Goal: Information Seeking & Learning: Check status

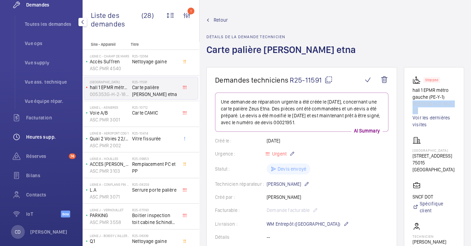
scroll to position [142, 0]
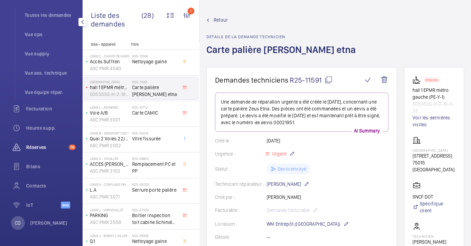
click at [50, 140] on div "Réserves 74" at bounding box center [41, 147] width 69 height 17
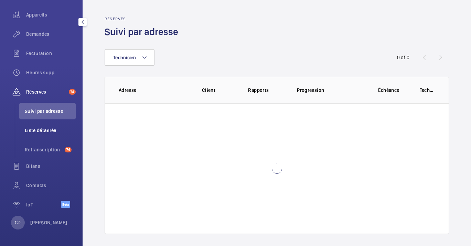
scroll to position [103, 0]
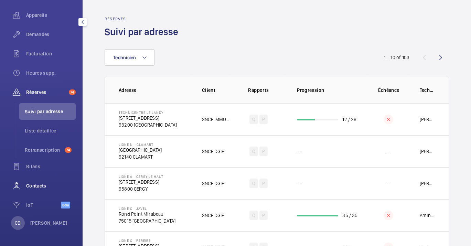
click at [42, 185] on span "Contacts" at bounding box center [51, 185] width 50 height 7
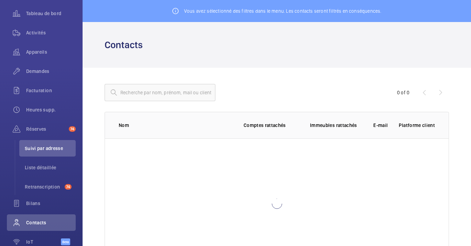
scroll to position [48, 0]
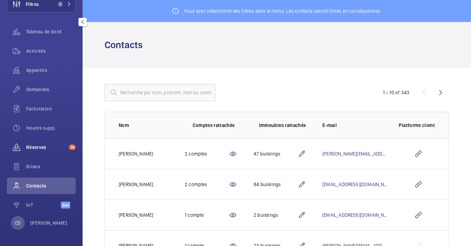
click at [29, 148] on span "Réserves" at bounding box center [46, 147] width 40 height 7
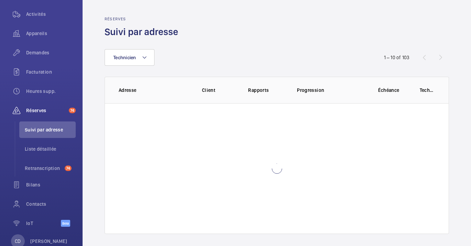
scroll to position [103, 0]
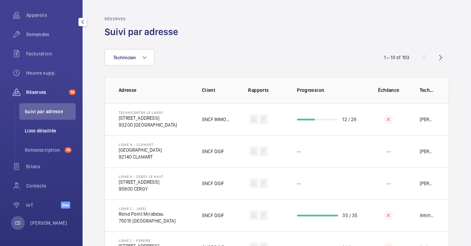
click at [33, 136] on li "Liste détaillée" at bounding box center [47, 130] width 56 height 17
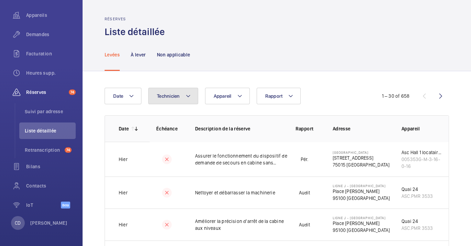
click at [183, 92] on button "Technicien" at bounding box center [173, 96] width 50 height 17
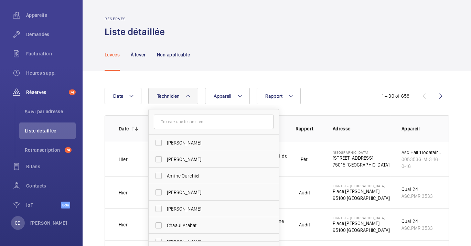
click at [282, 46] on div "Levées À lever Non applicable" at bounding box center [277, 54] width 344 height 33
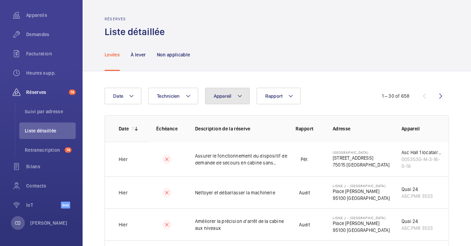
click at [248, 93] on button "Appareil" at bounding box center [227, 96] width 45 height 17
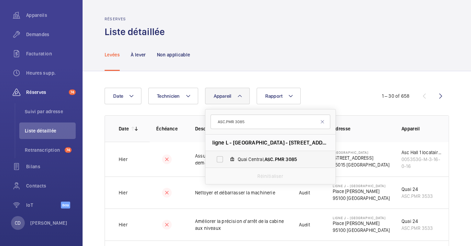
type input "ASC.PMR 3085"
click at [292, 157] on span "3085" at bounding box center [291, 160] width 11 height 6
click at [227, 157] on input "Quai Central, ASC.PMR 3085" at bounding box center [220, 159] width 14 height 14
checkbox input "true"
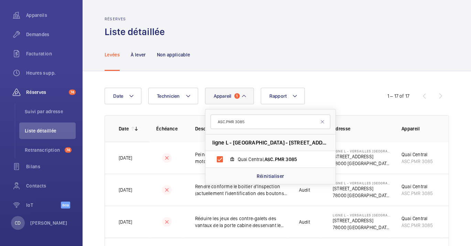
click at [328, 60] on div "Levées À lever Non applicable" at bounding box center [277, 54] width 344 height 33
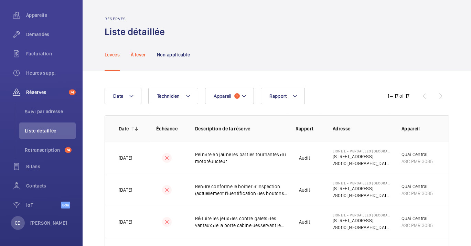
click at [131, 58] on div "À lever" at bounding box center [138, 54] width 15 height 33
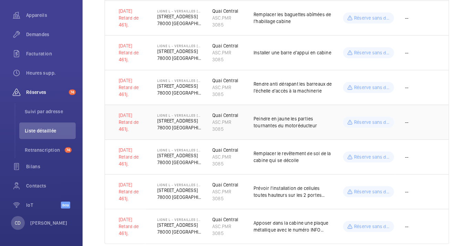
scroll to position [957, 0]
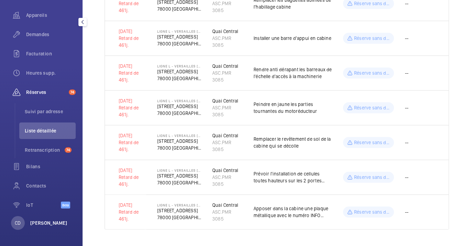
click at [40, 223] on p "[PERSON_NAME]" at bounding box center [48, 222] width 37 height 7
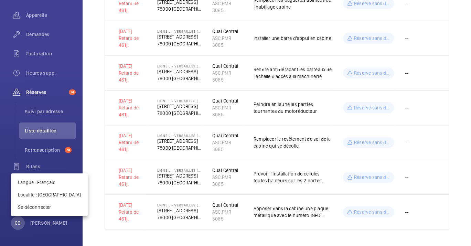
click at [67, 166] on div at bounding box center [235, 123] width 471 height 246
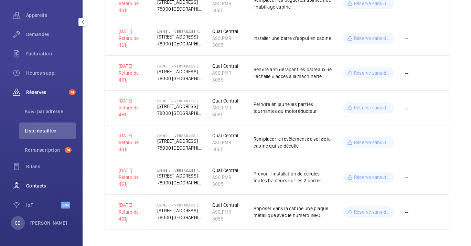
click at [36, 187] on span "Contacts" at bounding box center [51, 185] width 50 height 7
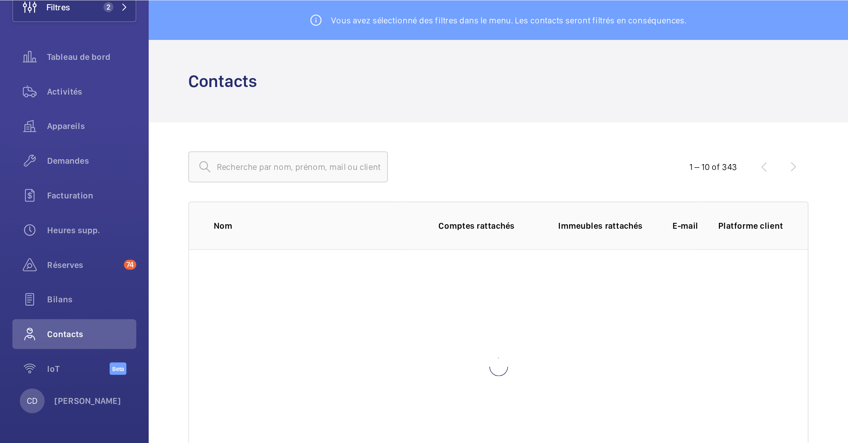
scroll to position [48, 0]
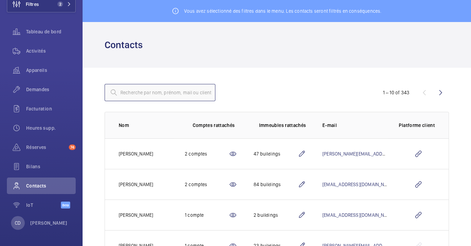
click at [207, 86] on input "text" at bounding box center [160, 92] width 111 height 17
type input "guyader"
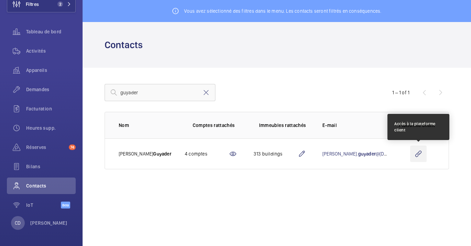
click at [423, 152] on wm-front-icon-button at bounding box center [418, 154] width 17 height 17
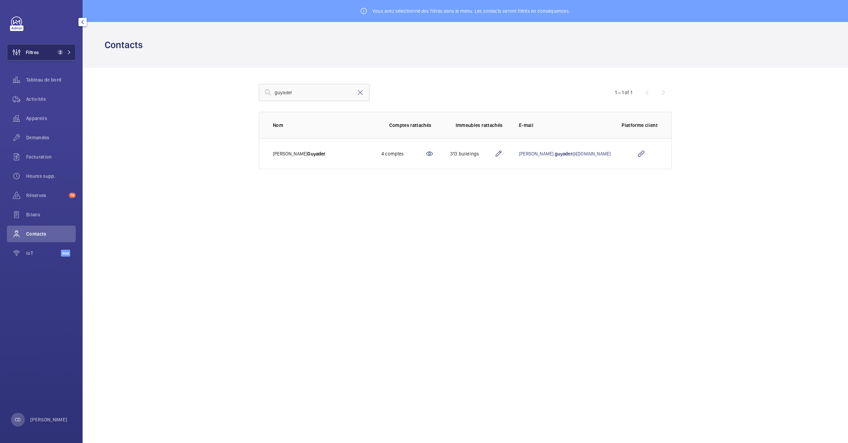
click at [34, 58] on span "Filtres" at bounding box center [23, 52] width 32 height 17
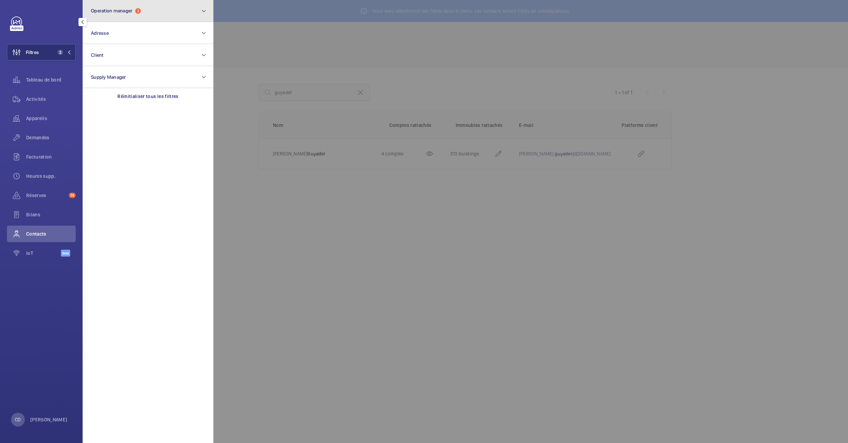
drag, startPoint x: 121, startPoint y: 10, endPoint x: 120, endPoint y: 17, distance: 6.6
click at [121, 11] on span "Operation manager" at bounding box center [112, 11] width 42 height 6
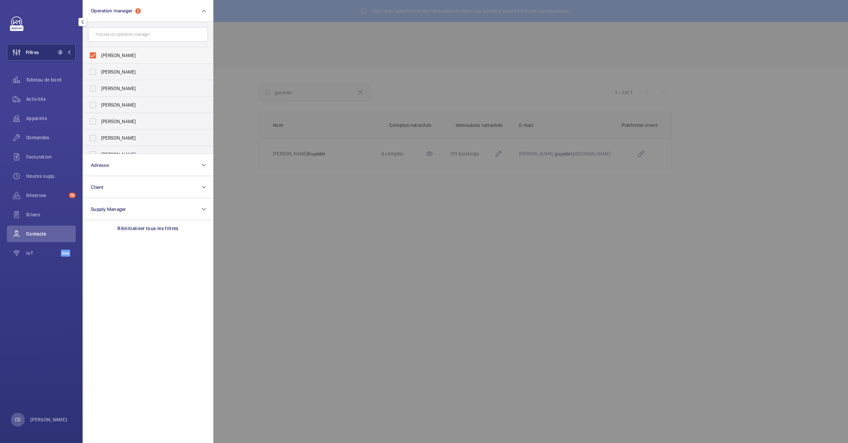
click at [134, 54] on span "[PERSON_NAME]" at bounding box center [148, 55] width 95 height 7
click at [100, 54] on input "[PERSON_NAME]" at bounding box center [93, 56] width 14 height 14
checkbox input "false"
click at [124, 189] on button "Client" at bounding box center [148, 187] width 131 height 22
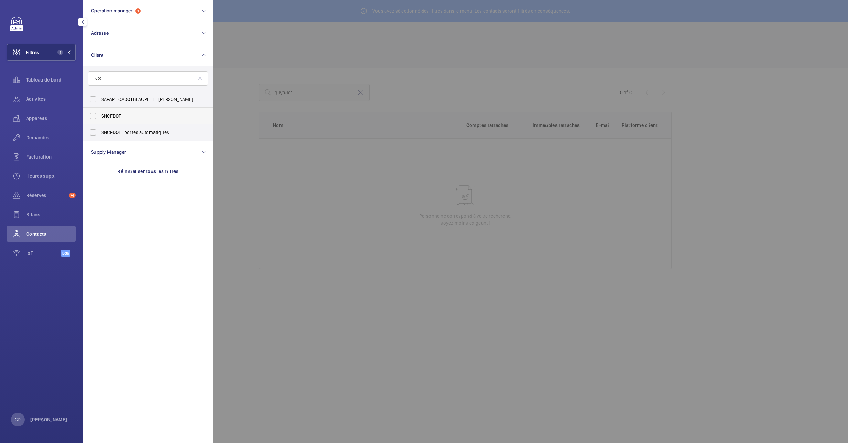
type input "dot"
click at [117, 114] on span "DOT" at bounding box center [116, 116] width 9 height 6
click at [100, 114] on input "SNCF DOT" at bounding box center [93, 116] width 14 height 14
checkbox input "true"
click at [301, 246] on div at bounding box center [637, 221] width 848 height 443
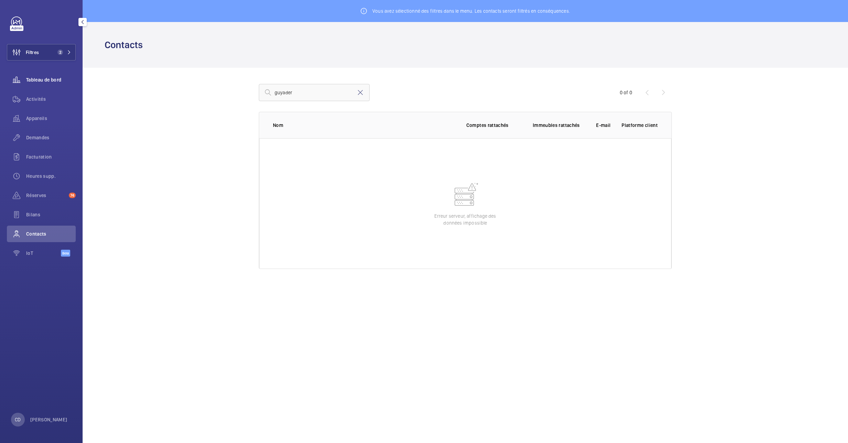
click at [41, 82] on span "Tableau de bord" at bounding box center [51, 79] width 50 height 7
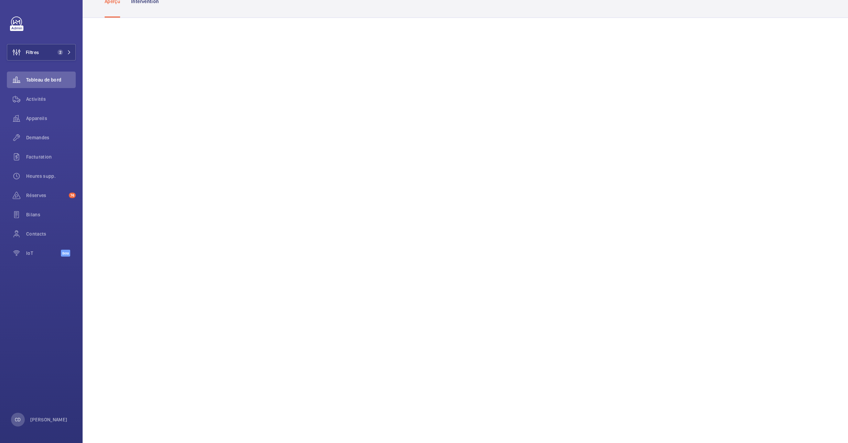
scroll to position [69, 0]
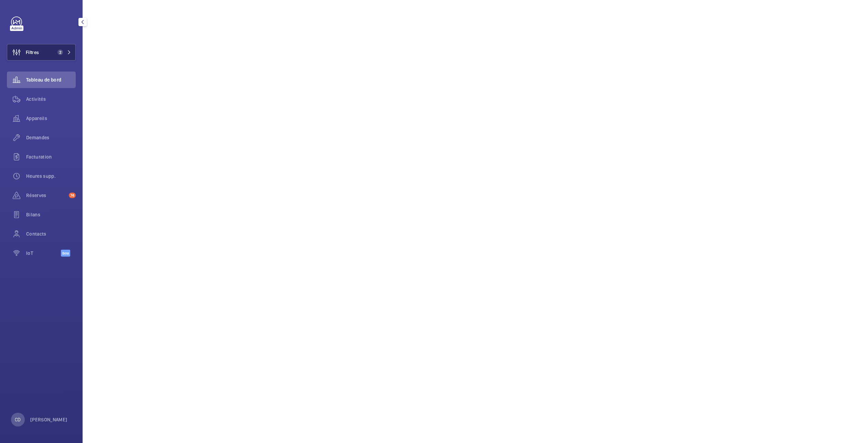
click at [61, 51] on span "2" at bounding box center [60, 53] width 6 height 6
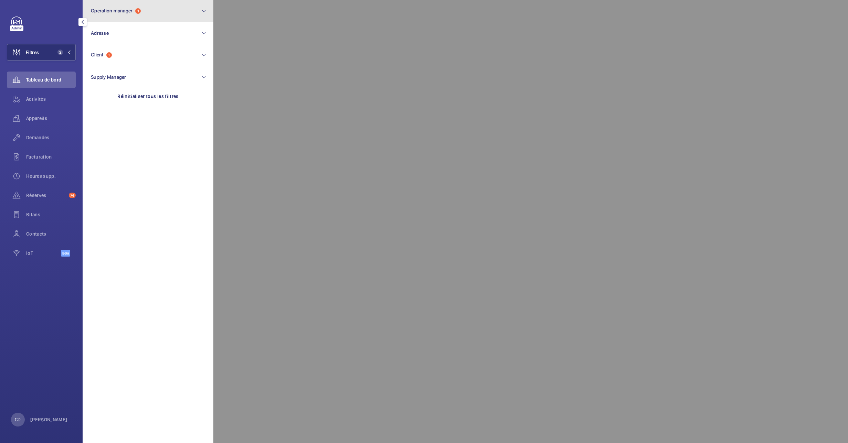
click at [127, 17] on button "Operation manager 1" at bounding box center [148, 11] width 131 height 22
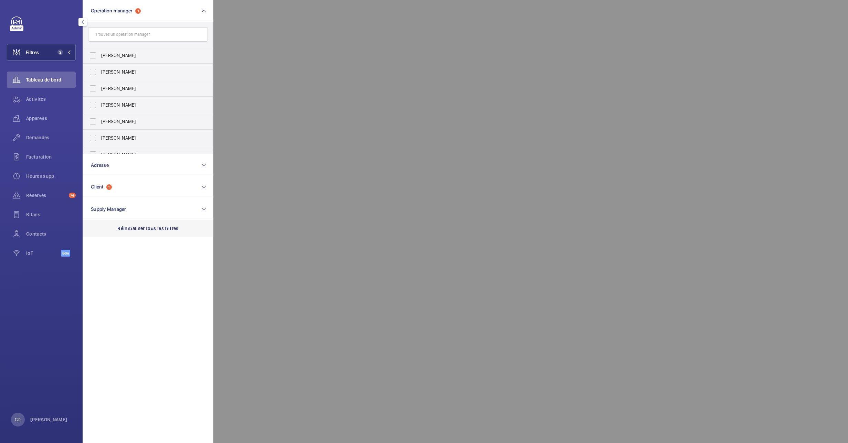
click at [149, 229] on p "Réinitialiser tous les filtres" at bounding box center [147, 228] width 61 height 7
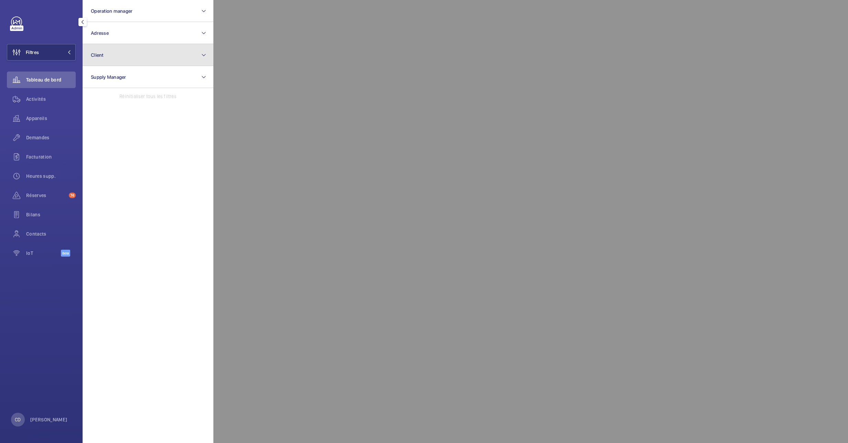
click at [124, 61] on button "Client" at bounding box center [148, 55] width 131 height 22
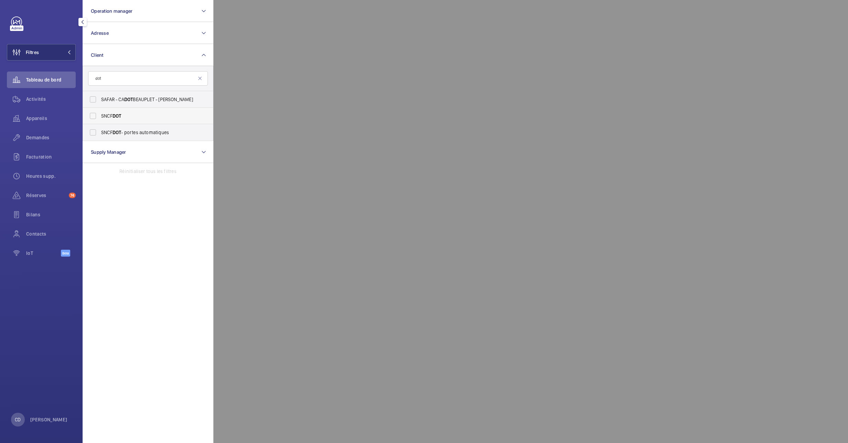
type input "dot"
click at [138, 113] on span "SNCF DOT" at bounding box center [148, 115] width 95 height 7
click at [100, 113] on input "SNCF DOT" at bounding box center [93, 116] width 14 height 14
checkbox input "true"
click at [359, 52] on div at bounding box center [637, 221] width 848 height 443
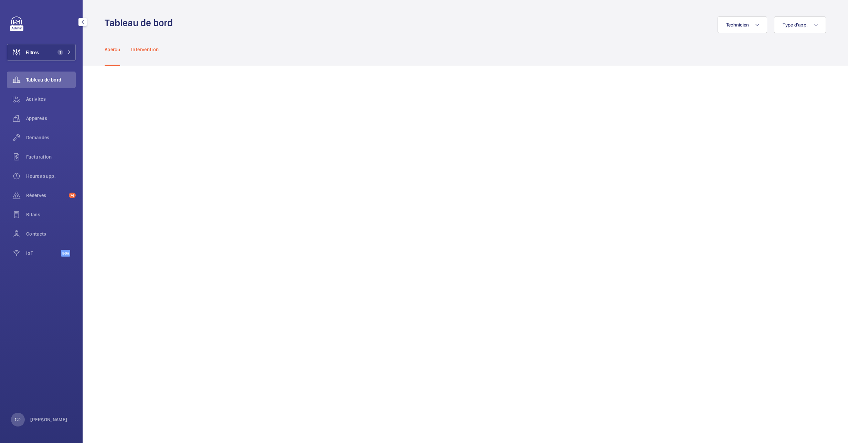
click at [135, 40] on div "Intervention" at bounding box center [145, 49] width 28 height 33
click at [31, 92] on div "Activités" at bounding box center [41, 99] width 69 height 17
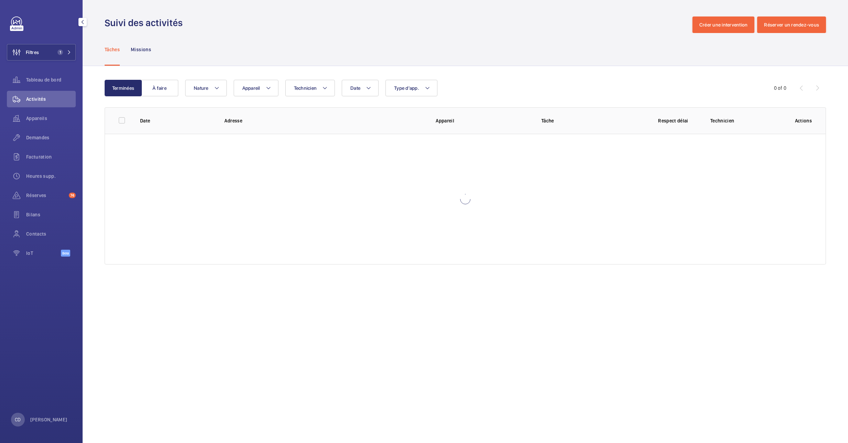
click at [55, 69] on div "Filtres 1 Tableau de bord Activités Appareils Demandes Facturation Heures supp.…" at bounding box center [41, 141] width 69 height 248
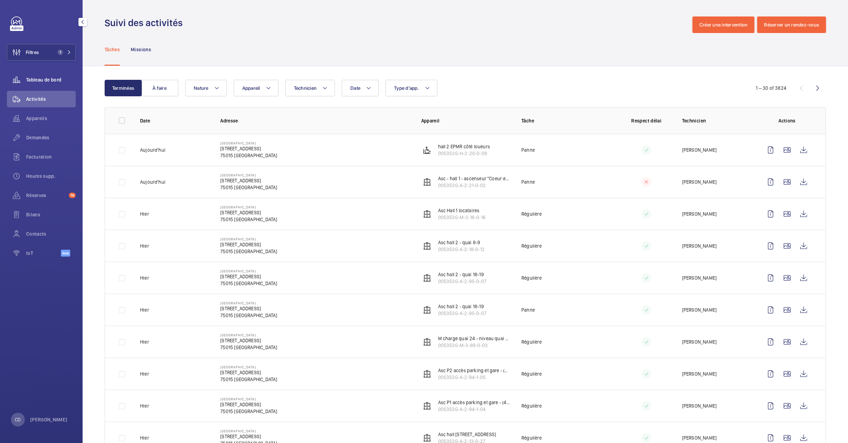
click at [57, 82] on span "Tableau de bord" at bounding box center [51, 79] width 50 height 7
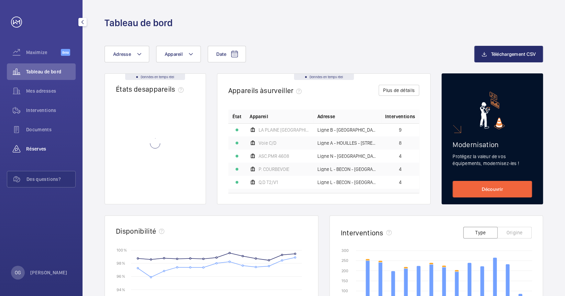
click at [57, 149] on span "Réserves" at bounding box center [51, 148] width 50 height 7
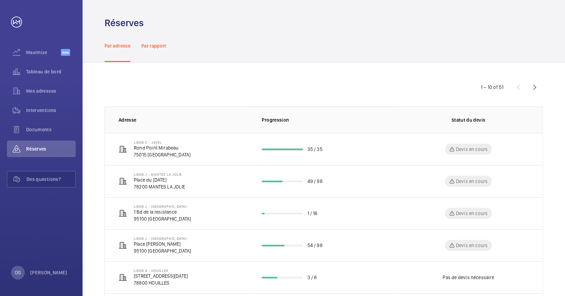
click at [147, 55] on div "Par rapport" at bounding box center [153, 45] width 25 height 33
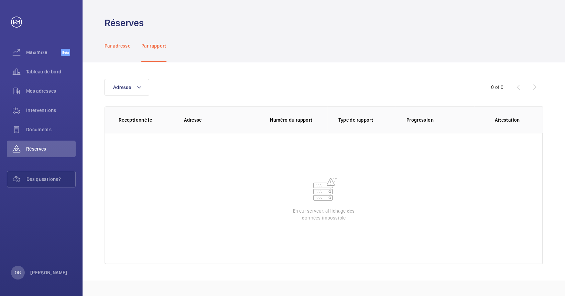
click at [130, 45] on p "Par adresse" at bounding box center [118, 45] width 26 height 7
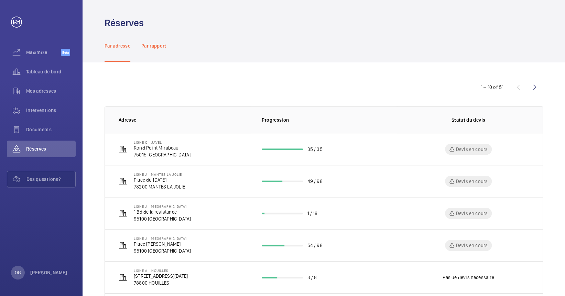
click at [155, 47] on p "Par rapport" at bounding box center [153, 45] width 25 height 7
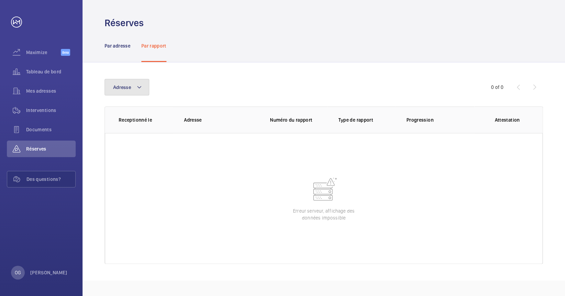
click at [131, 91] on button "Adresse" at bounding box center [127, 87] width 45 height 17
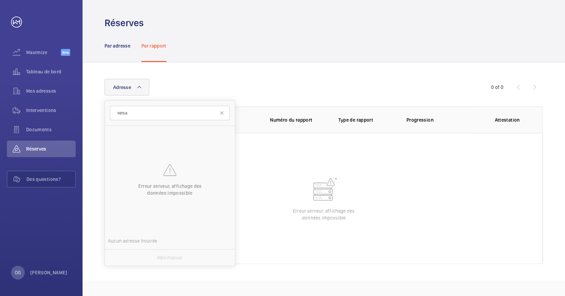
type input "versa"
click at [101, 54] on div "Par adresse Par rapport" at bounding box center [324, 45] width 483 height 33
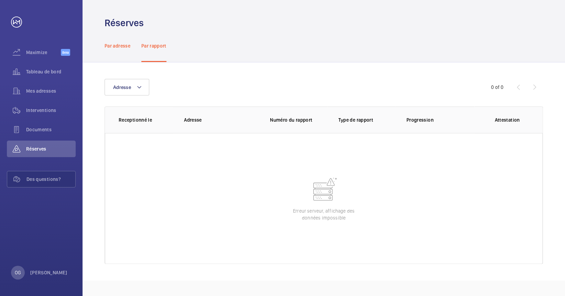
click at [124, 47] on p "Par adresse" at bounding box center [118, 45] width 26 height 7
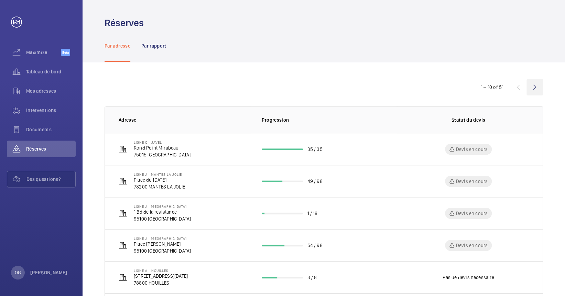
click at [534, 84] on wm-front-icon-button at bounding box center [535, 87] width 17 height 17
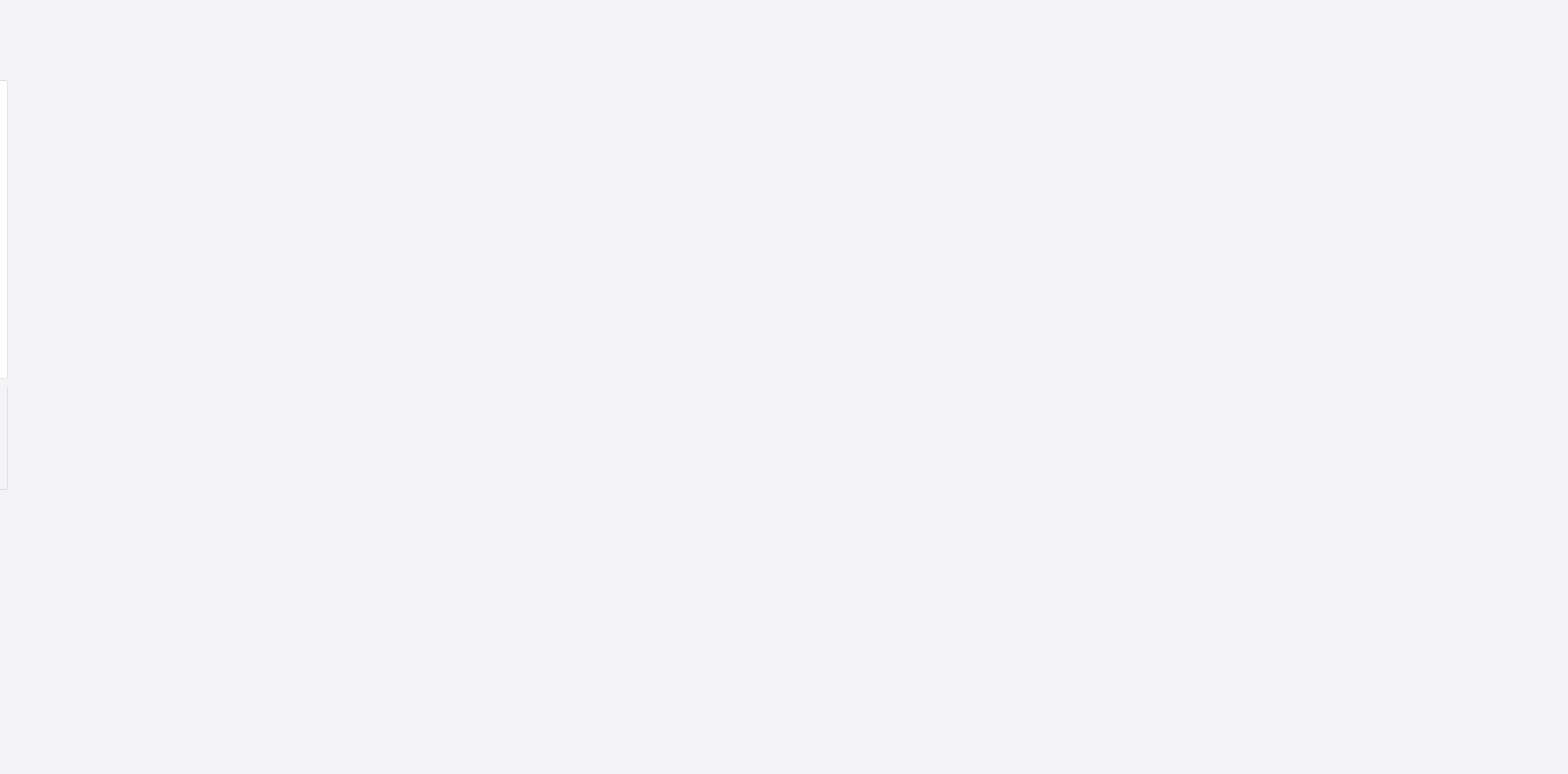
drag, startPoint x: 551, startPoint y: 316, endPoint x: 822, endPoint y: 335, distance: 271.7
click at [435, 215] on div "Demandes techniciens R25-06052 La demande de réparation a été créée le 29 avril…" at bounding box center [845, 332] width 1446 height 582
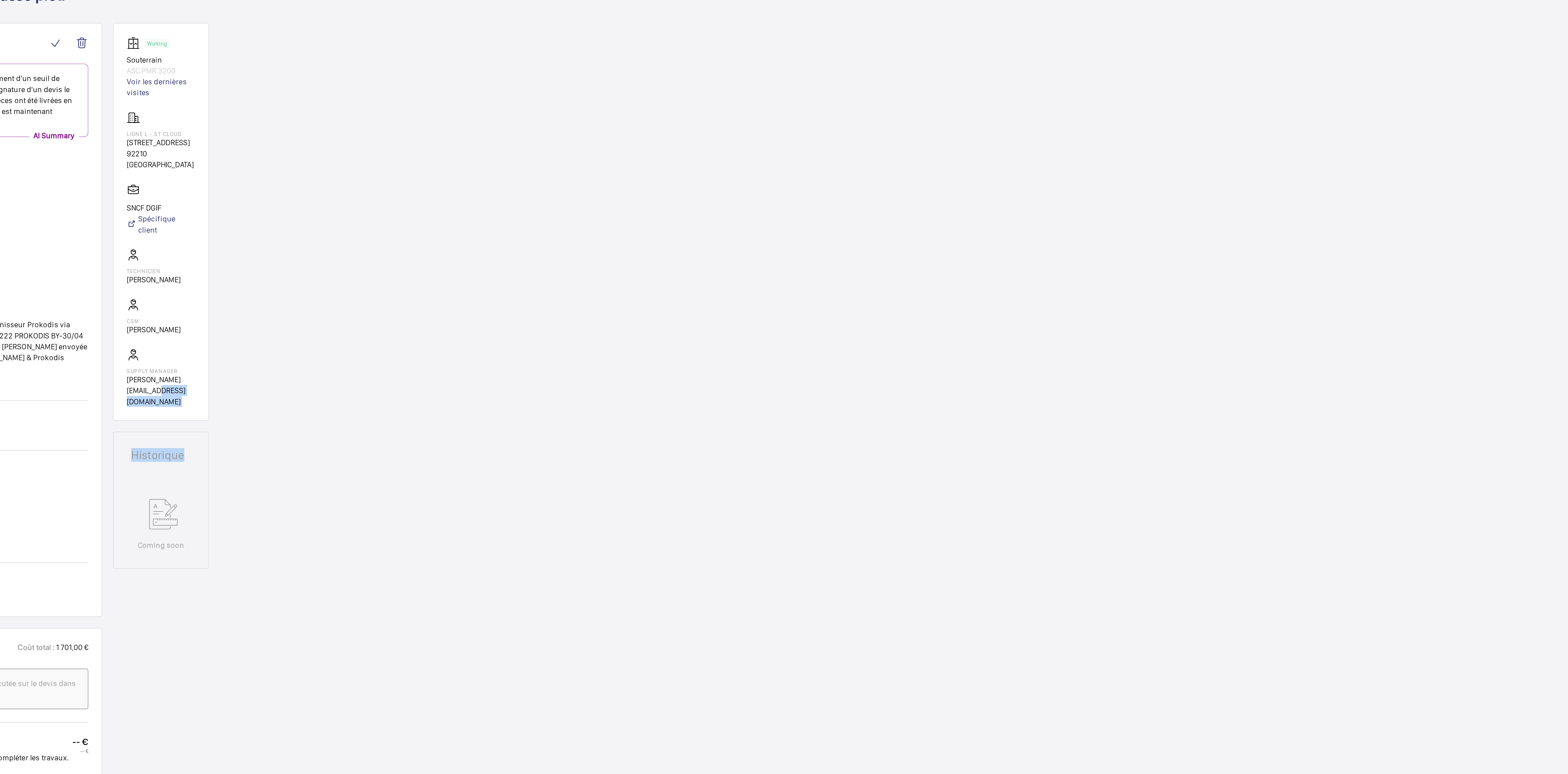
drag, startPoint x: 442, startPoint y: 255, endPoint x: 638, endPoint y: 278, distance: 197.3
click at [580, 278] on div "Demandes techniciens R25-06052 La demande de réparation a été créée le 29 avril…" at bounding box center [865, 442] width 1406 height 776
drag, startPoint x: 690, startPoint y: 357, endPoint x: 553, endPoint y: 342, distance: 137.8
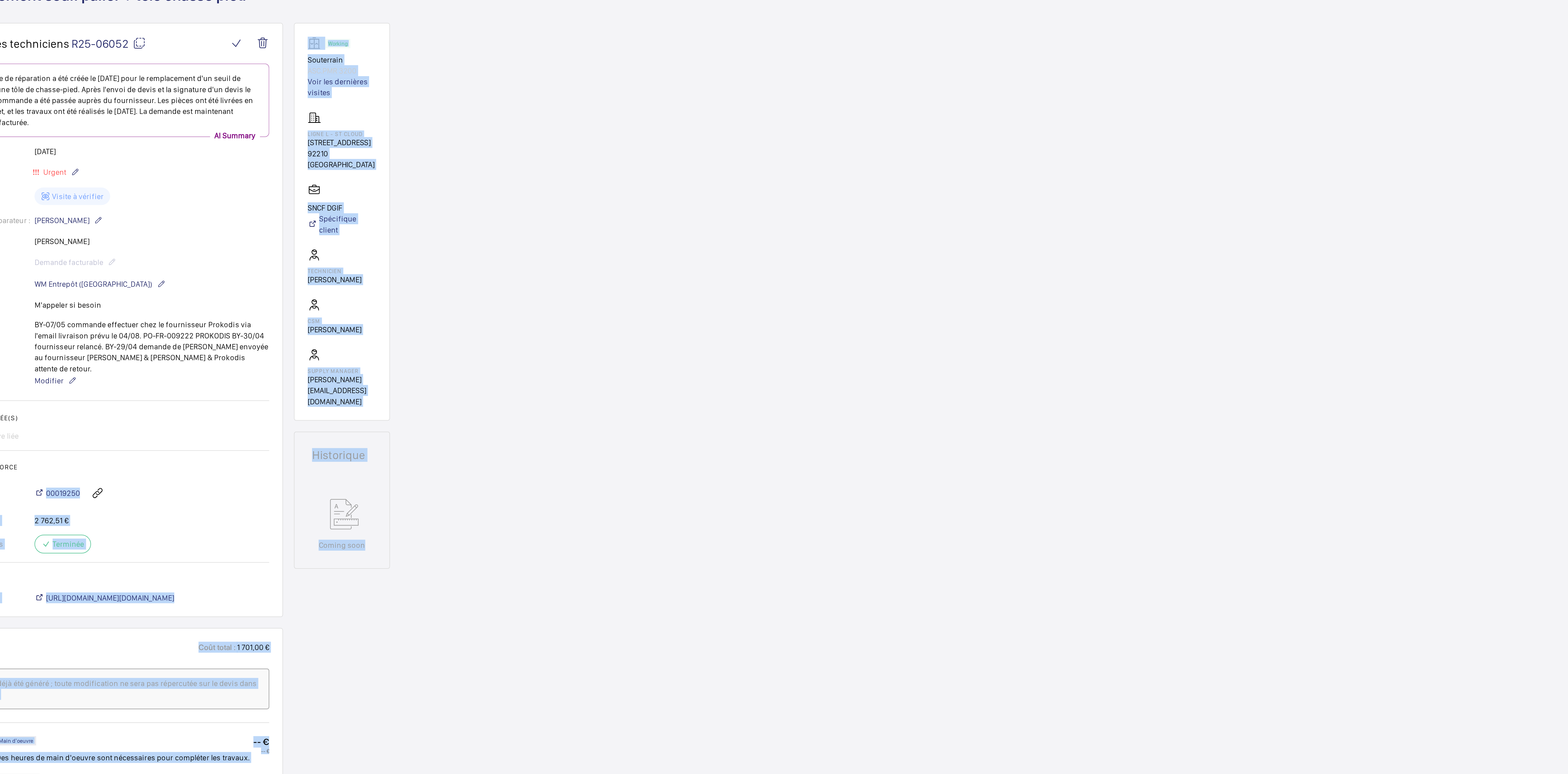
drag, startPoint x: 529, startPoint y: 344, endPoint x: 172, endPoint y: 289, distance: 361.2
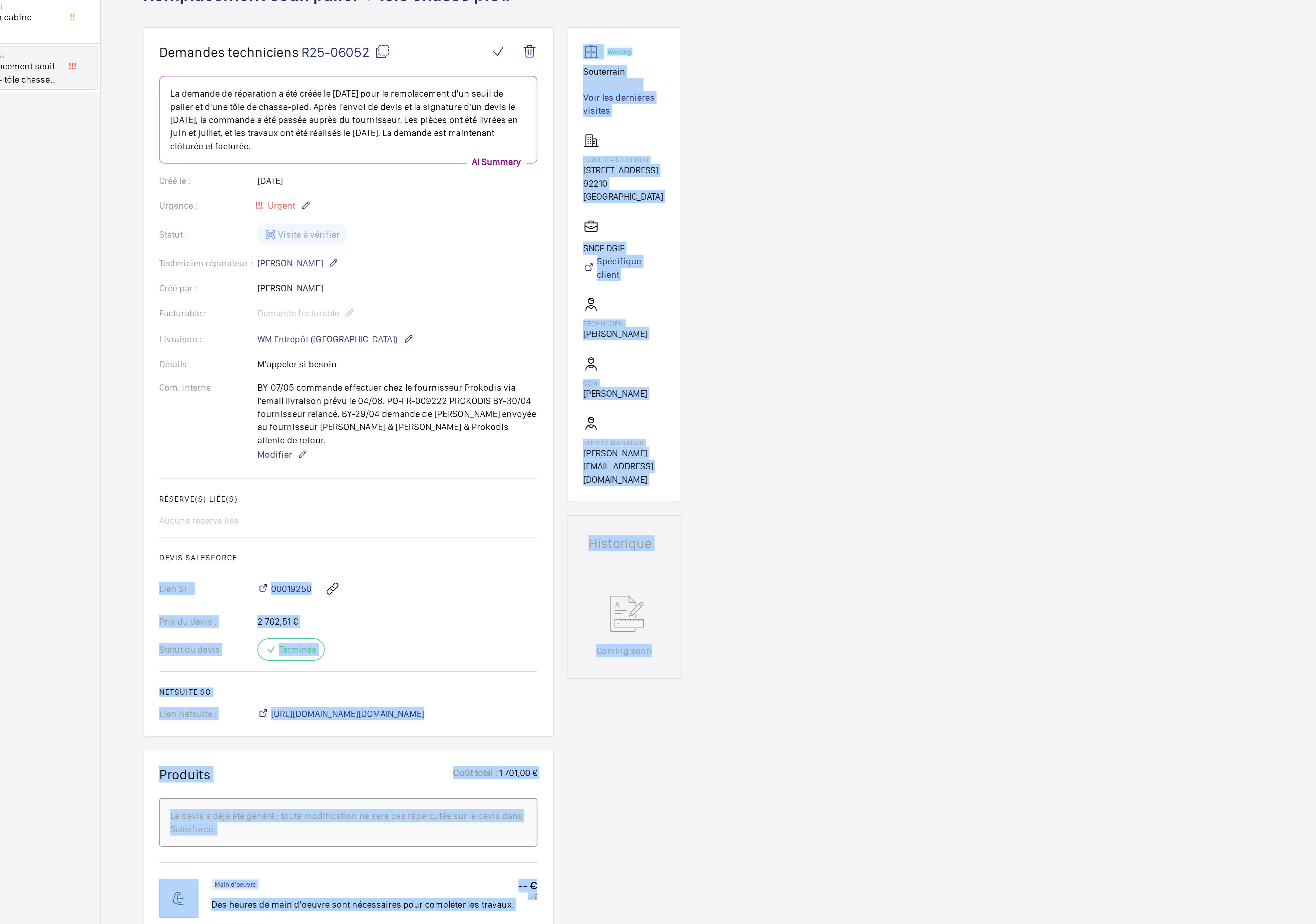
drag, startPoint x: 186, startPoint y: 306, endPoint x: 139, endPoint y: 293, distance: 48.8
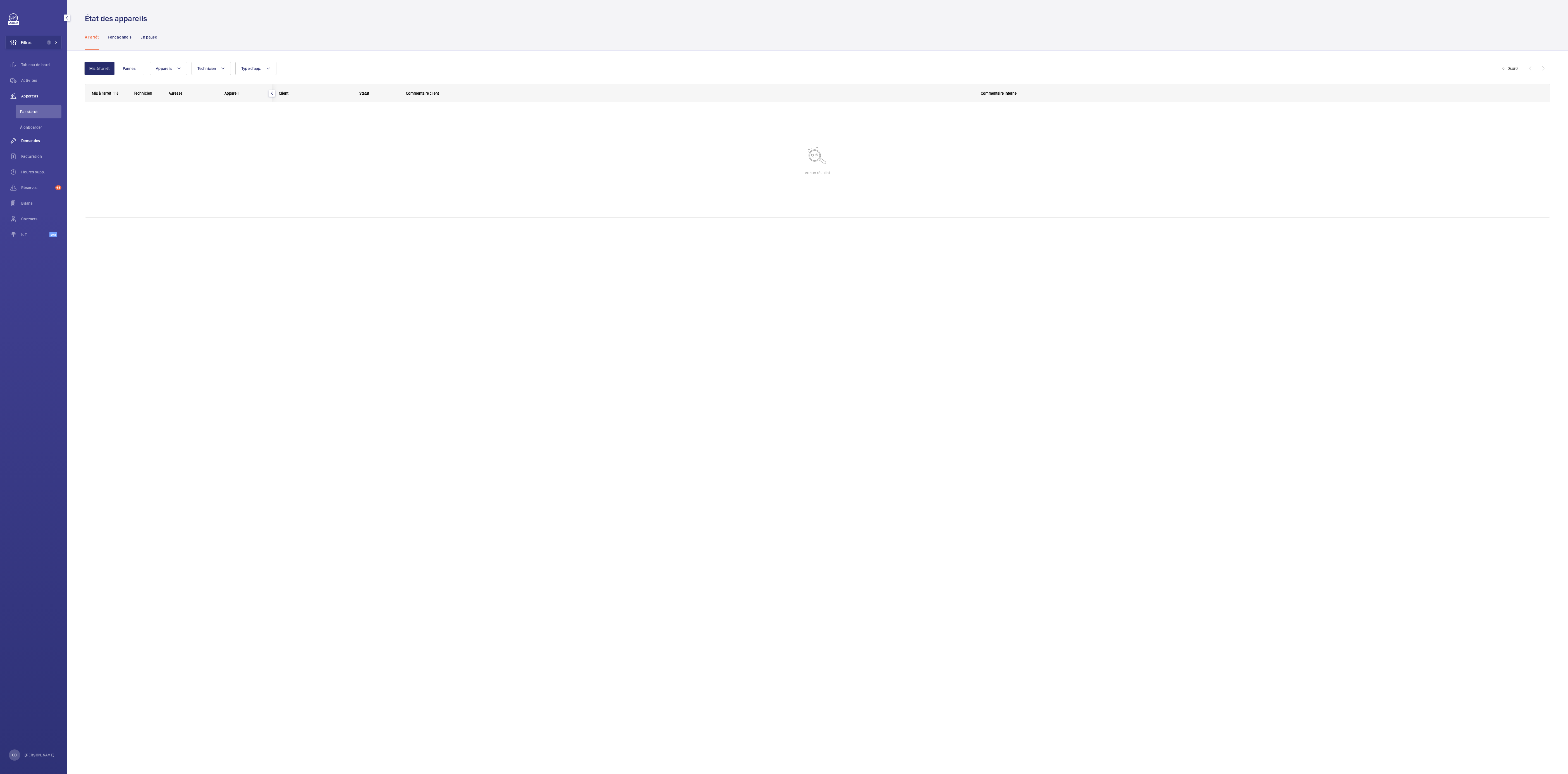
click at [33, 143] on span "Demandes" at bounding box center [41, 140] width 41 height 6
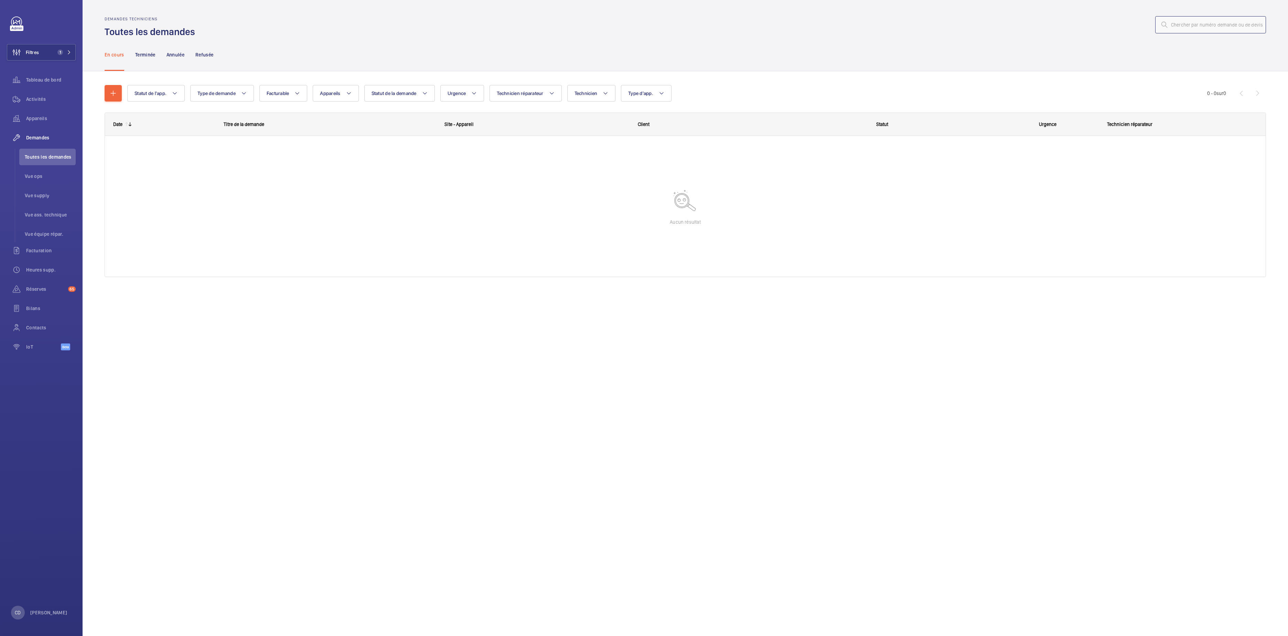
click at [1183, 18] on input "text" at bounding box center [1210, 24] width 111 height 17
paste input "R25-11866"
type input "R25-11866"
click at [28, 55] on span "Filtres" at bounding box center [32, 52] width 13 height 7
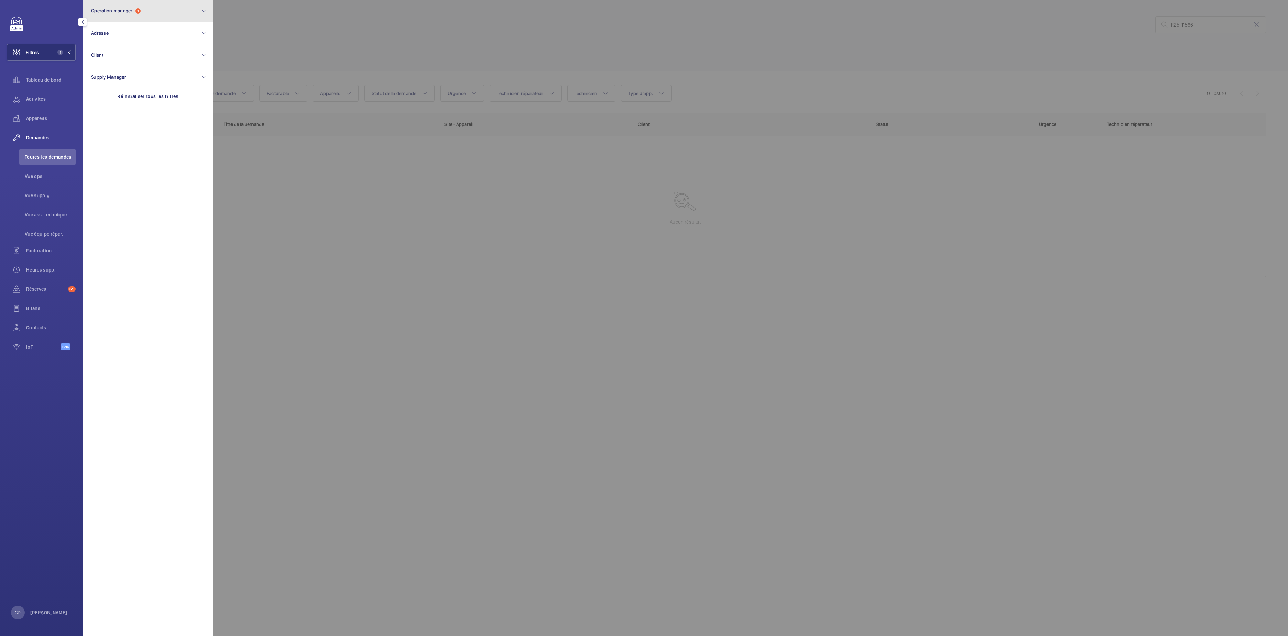
click at [146, 14] on button "Operation manager 1" at bounding box center [148, 11] width 131 height 22
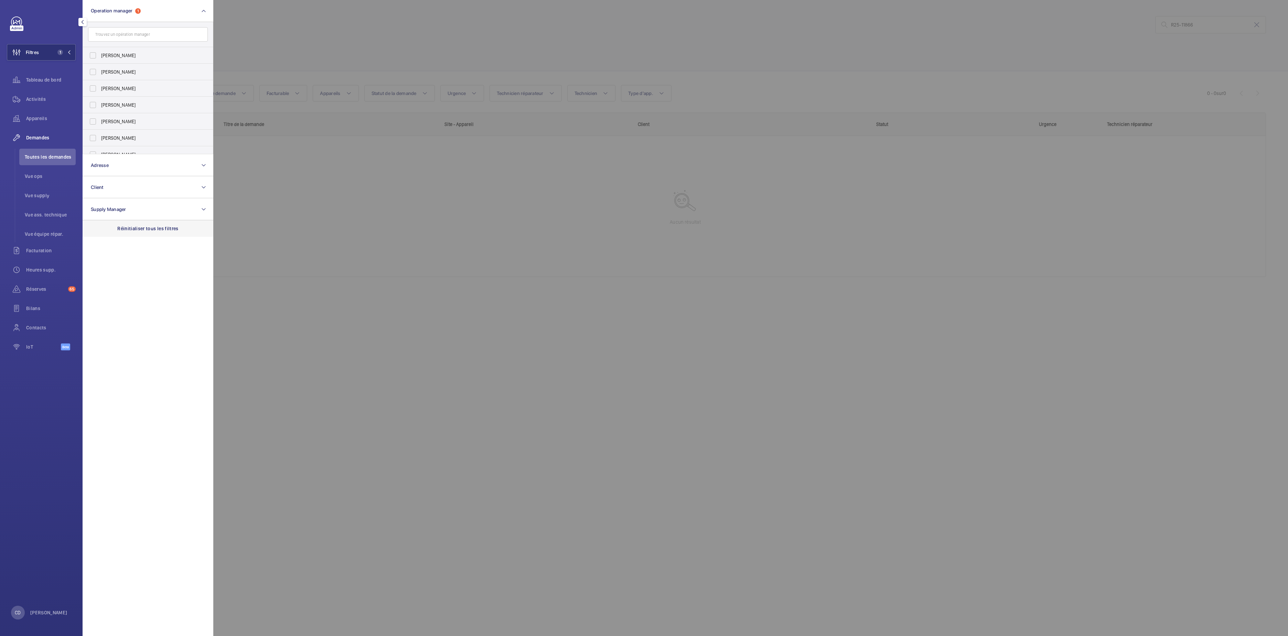
click at [134, 228] on p "Réinitialiser tous les filtres" at bounding box center [147, 228] width 61 height 7
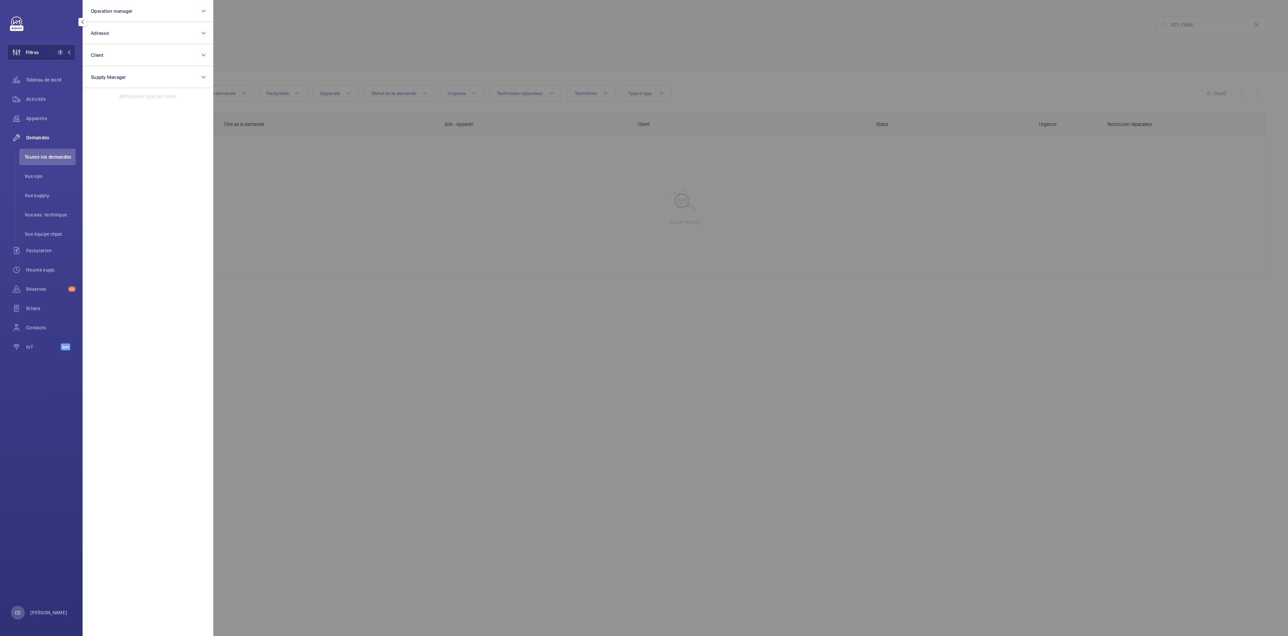
click at [559, 321] on div at bounding box center [857, 318] width 1288 height 636
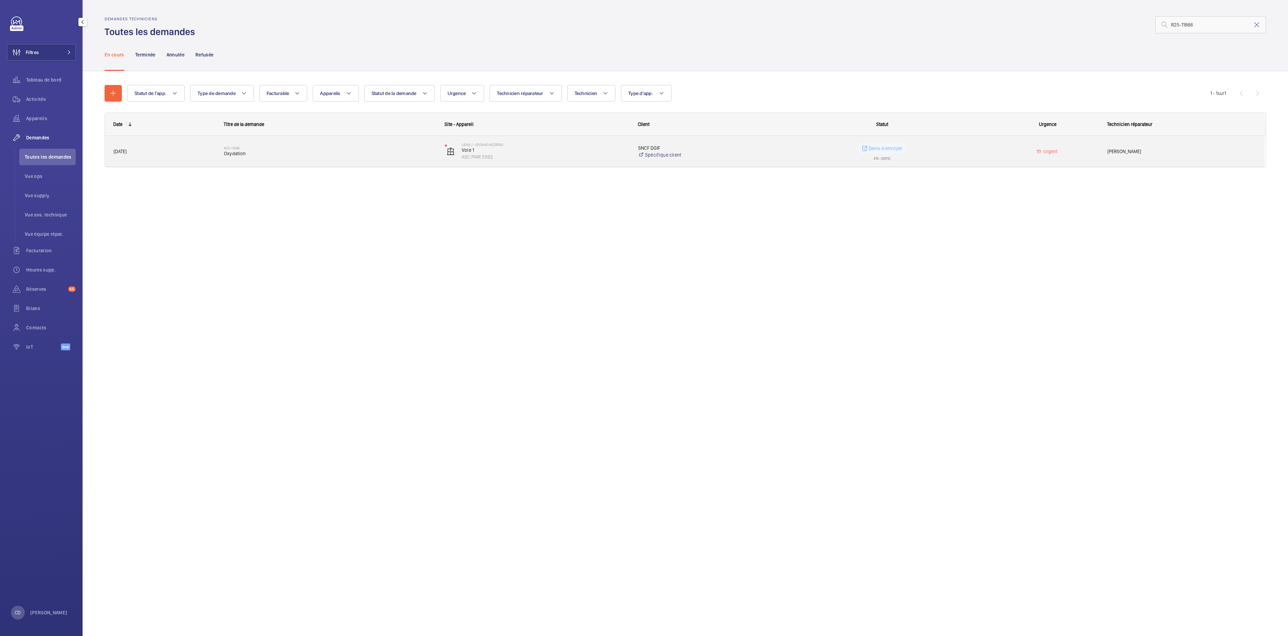
click at [767, 151] on div "SNCF DGIF Spécifique client" at bounding box center [699, 151] width 138 height 31
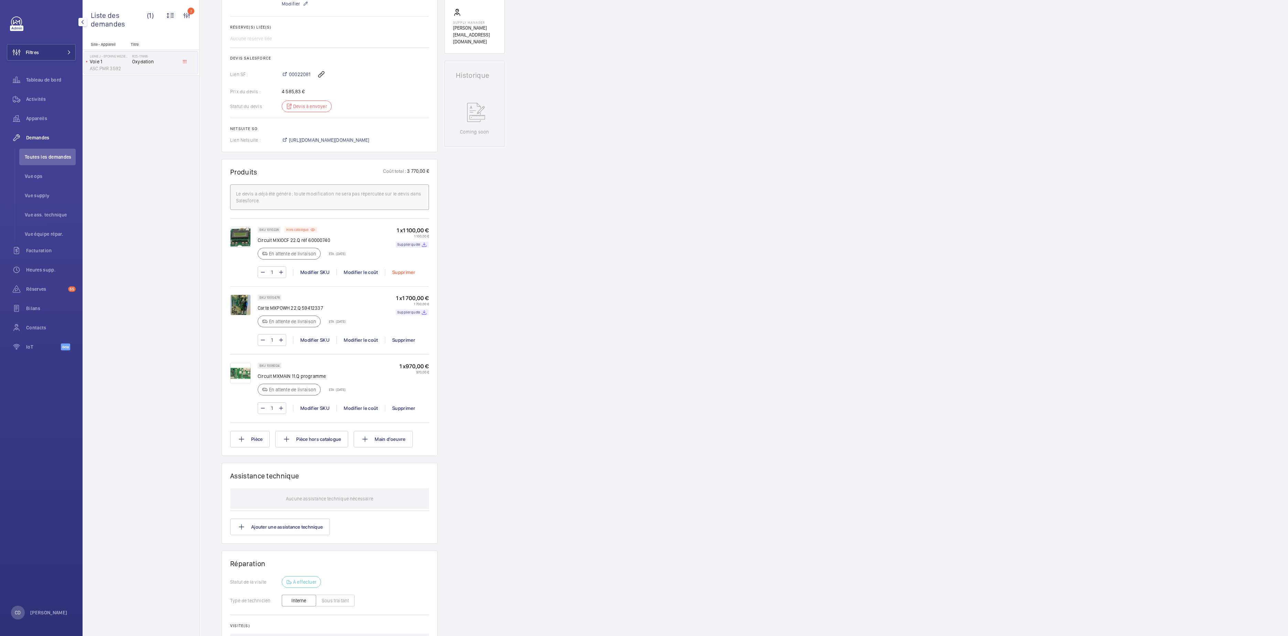
scroll to position [275, 0]
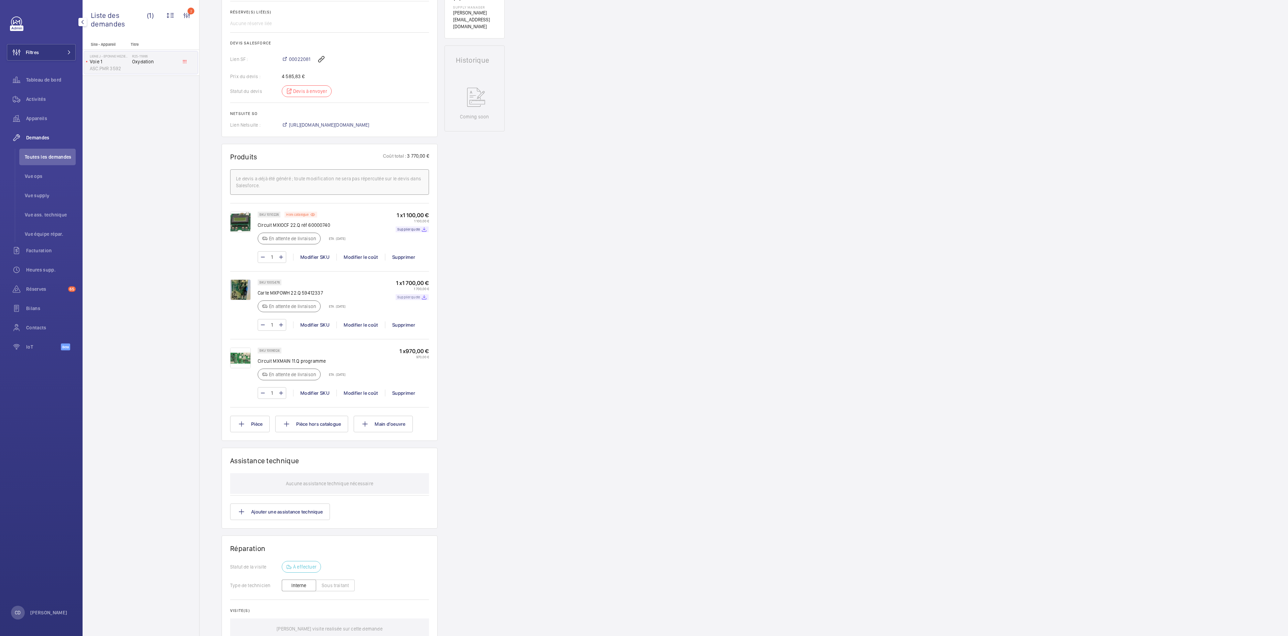
click at [405, 300] on div "Supplier quote" at bounding box center [412, 297] width 33 height 6
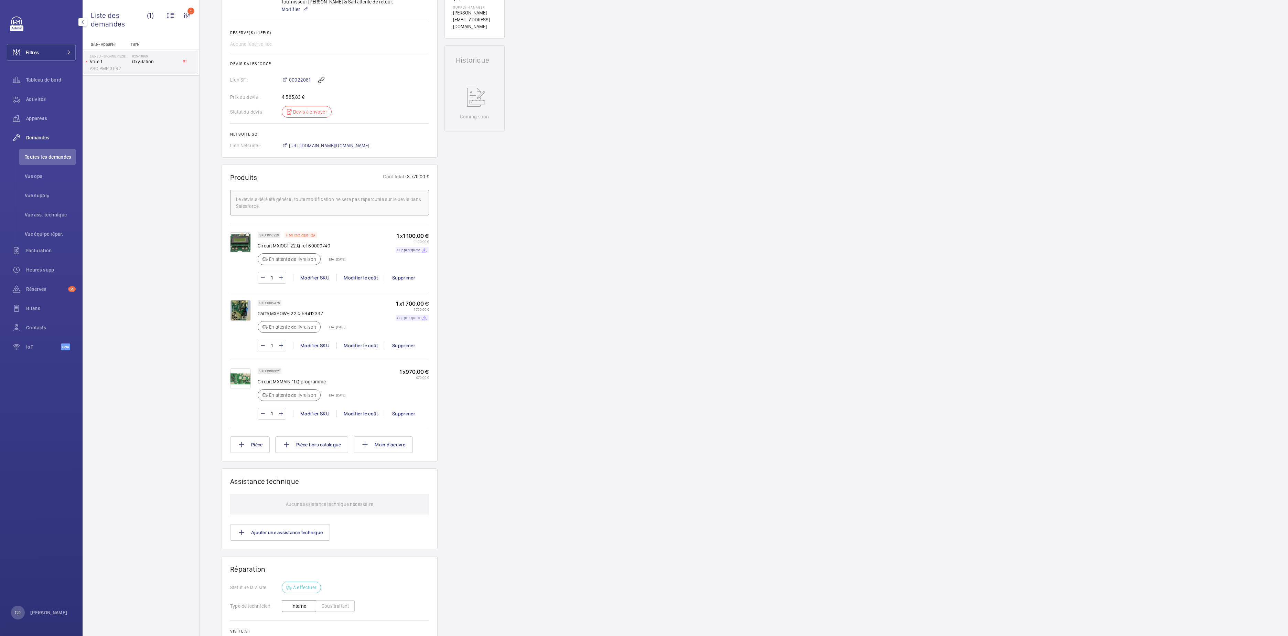
scroll to position [296, 0]
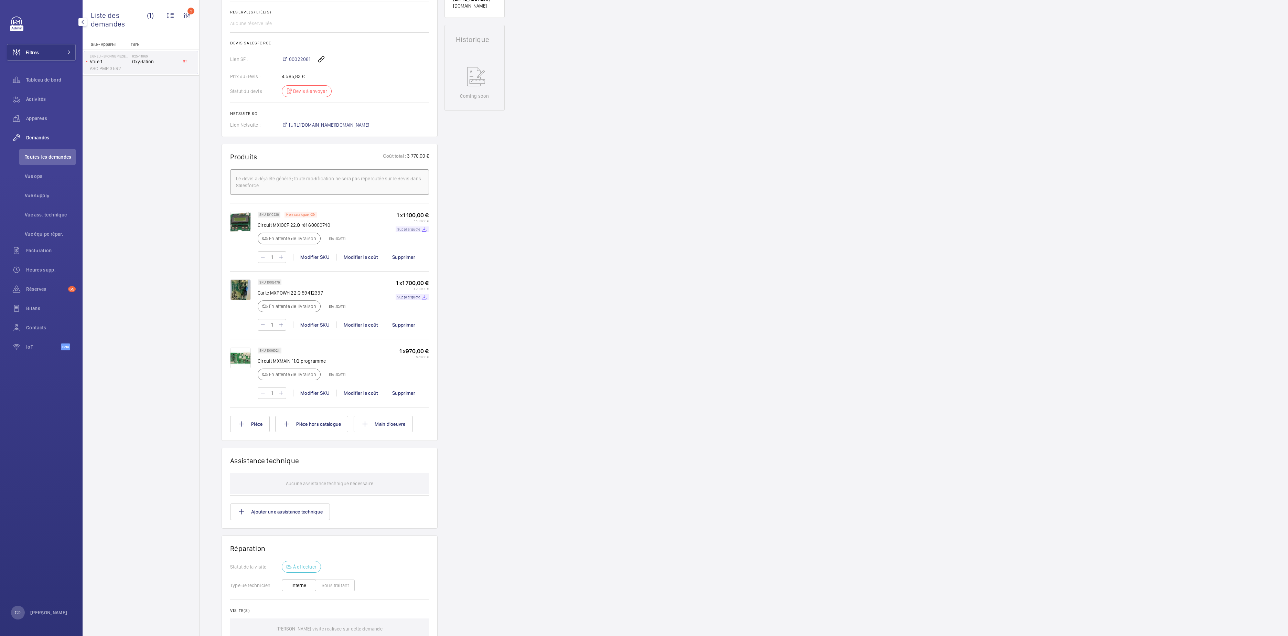
click at [410, 230] on p "Supplier quote" at bounding box center [408, 229] width 23 height 2
